Goal: Task Accomplishment & Management: Manage account settings

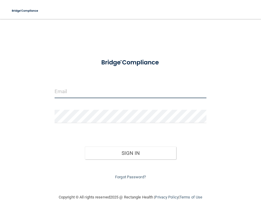
type input "[EMAIL_ADDRESS][DOMAIN_NAME]"
click at [76, 92] on input "[EMAIL_ADDRESS][DOMAIN_NAME]" at bounding box center [131, 91] width 152 height 13
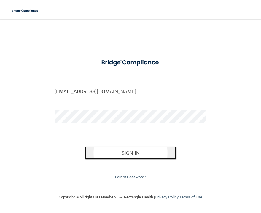
click at [129, 157] on button "Sign In" at bounding box center [130, 152] width 91 height 13
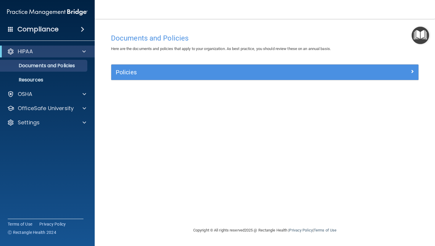
click at [46, 12] on img at bounding box center [47, 12] width 81 height 12
click at [55, 33] on h4 "Compliance" at bounding box center [37, 29] width 41 height 8
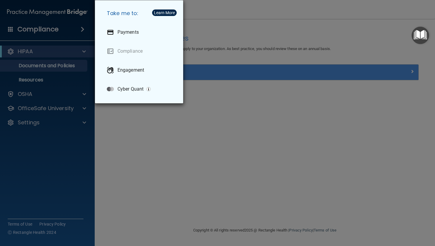
click at [260, 200] on div "Take me to: Payments Compliance Engagement Cyber Quant" at bounding box center [217, 123] width 435 height 246
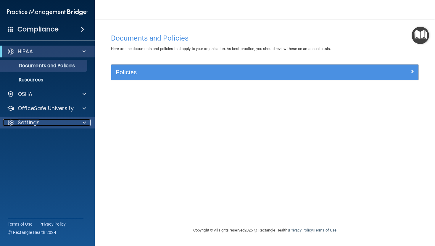
click at [26, 122] on p "Settings" at bounding box center [29, 122] width 22 height 7
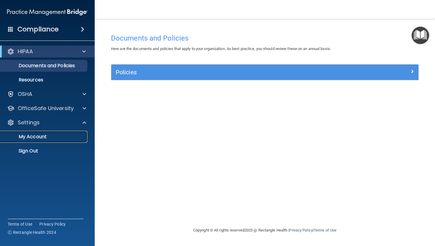
click at [28, 135] on p "My Account" at bounding box center [44, 137] width 81 height 6
